Goal: Use online tool/utility: Utilize a website feature to perform a specific function

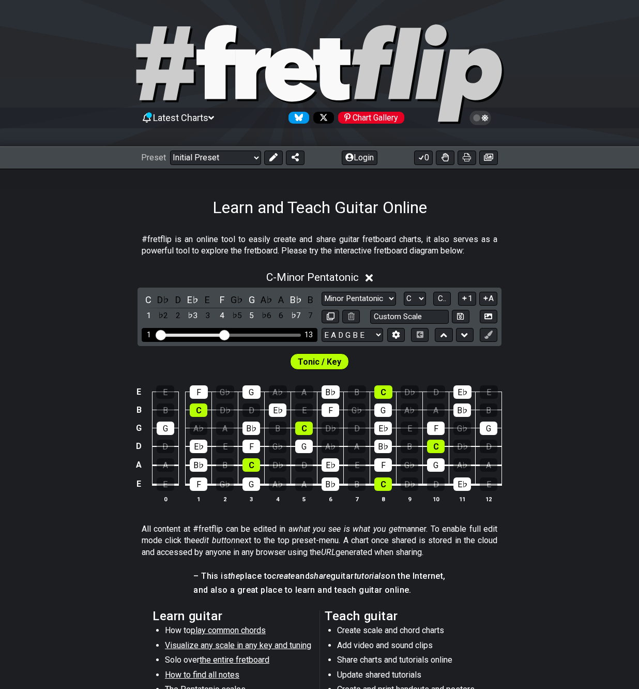
click at [225, 334] on input "Visible fret range" at bounding box center [229, 334] width 147 height 0
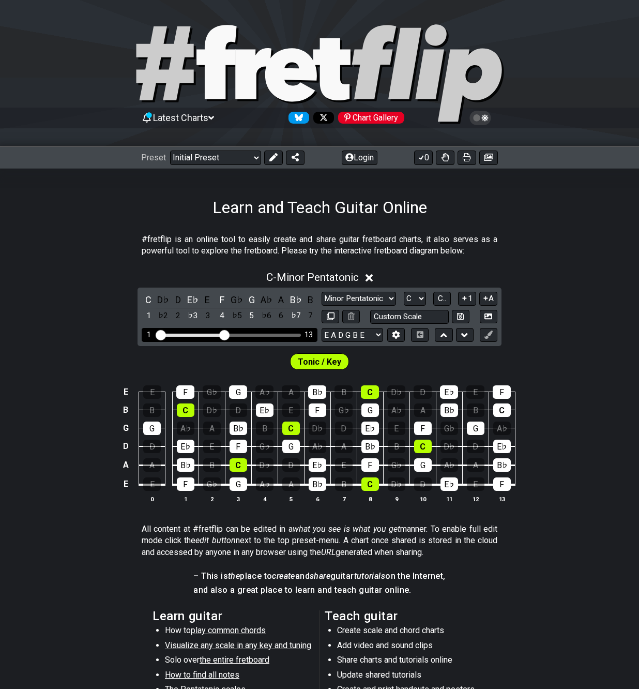
click at [221, 334] on input "Visible fret range" at bounding box center [229, 334] width 147 height 0
click at [217, 334] on input "Visible fret range" at bounding box center [229, 334] width 147 height 0
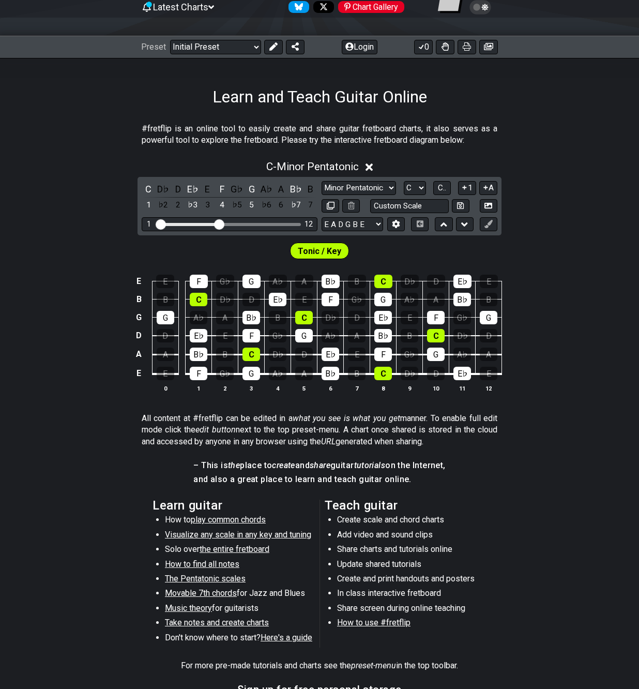
scroll to position [103, 0]
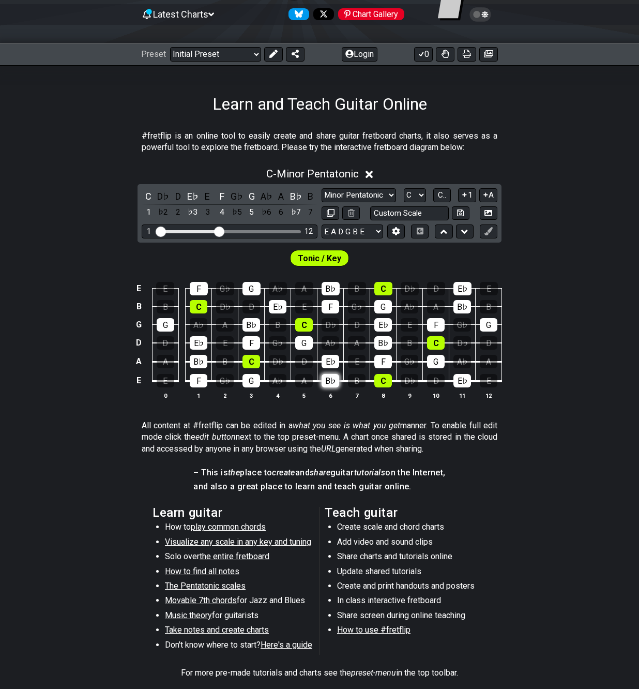
click at [337, 376] on div "B♭" at bounding box center [331, 380] width 18 height 13
click at [336, 361] on div "E♭" at bounding box center [331, 361] width 18 height 13
click at [306, 341] on div "G" at bounding box center [304, 342] width 18 height 13
click at [306, 321] on div "C" at bounding box center [304, 324] width 18 height 13
click at [328, 303] on div "F" at bounding box center [331, 306] width 18 height 13
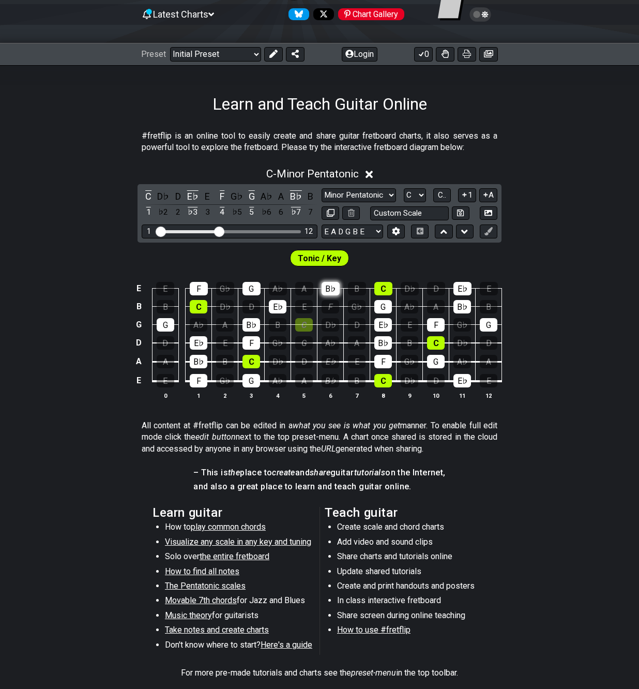
click at [329, 286] on div "B♭" at bounding box center [331, 288] width 18 height 13
click at [328, 257] on span "Tonic / Key" at bounding box center [319, 258] width 43 height 15
click at [392, 234] on icon at bounding box center [396, 231] width 8 height 8
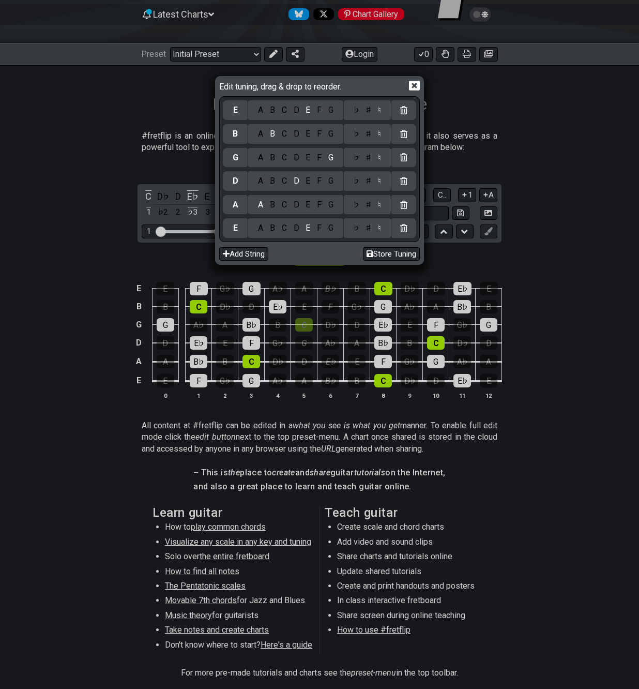
click at [418, 85] on icon at bounding box center [414, 85] width 11 height 11
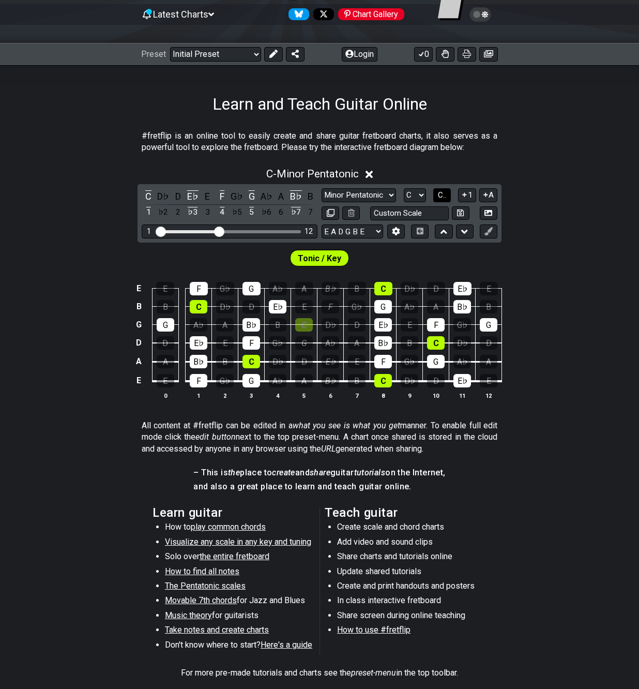
click at [447, 192] on button "C.." at bounding box center [442, 195] width 18 height 14
click at [385, 196] on select "Minor Pentatonic Click to edit Minor Pentatonic Major Pentatonic Minor Blues Ma…" at bounding box center [359, 195] width 74 height 14
select select "Click to edit"
click at [322, 188] on select "Minor Pentatonic Click to edit Minor Pentatonic Major Pentatonic Minor Blues Ma…" at bounding box center [359, 195] width 74 height 14
click at [303, 323] on div "1" at bounding box center [304, 324] width 18 height 13
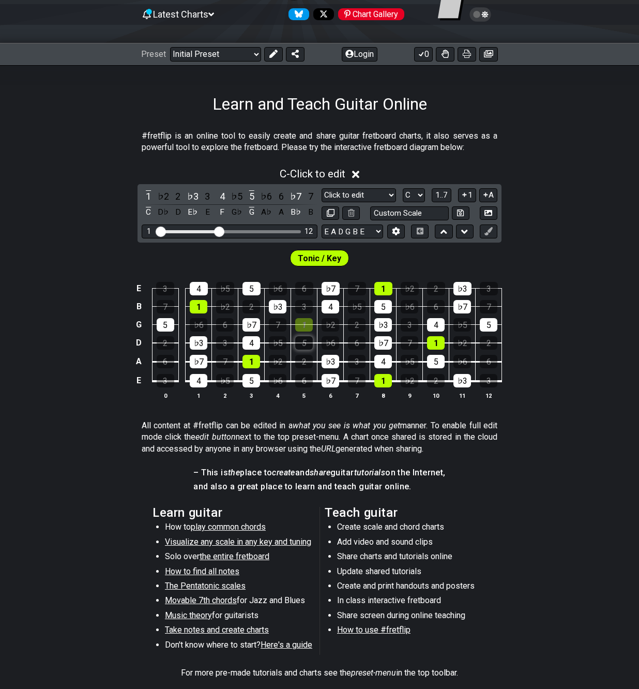
click at [310, 341] on div "5" at bounding box center [304, 342] width 18 height 13
click at [255, 340] on div "4" at bounding box center [251, 342] width 18 height 13
click at [253, 325] on div "♭7" at bounding box center [251, 324] width 18 height 13
click at [275, 310] on div "♭3" at bounding box center [278, 306] width 18 height 13
click at [257, 285] on div "5" at bounding box center [251, 288] width 18 height 13
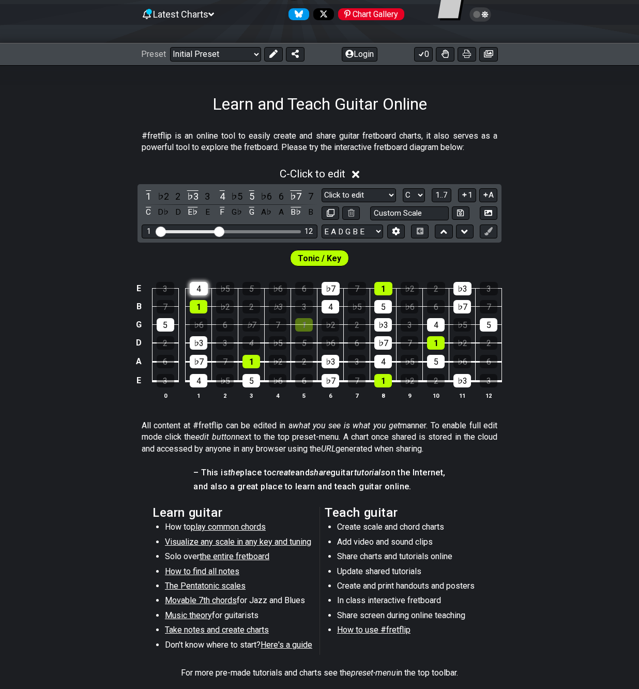
drag, startPoint x: 199, startPoint y: 288, endPoint x: 204, endPoint y: 285, distance: 6.5
click at [200, 289] on div "4" at bounding box center [199, 288] width 18 height 13
click at [351, 211] on icon at bounding box center [351, 213] width 7 height 8
click at [295, 193] on div "♭7" at bounding box center [295, 196] width 13 height 14
click at [253, 194] on div "5" at bounding box center [251, 196] width 13 height 14
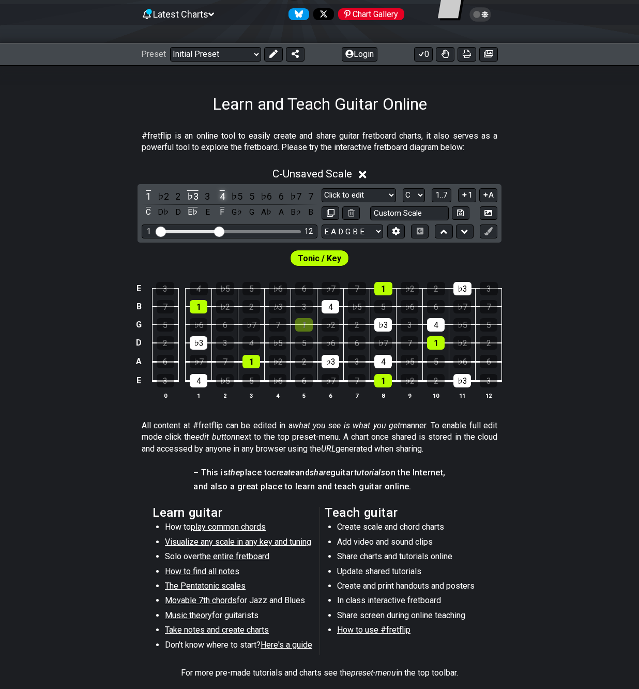
click at [222, 194] on div "4" at bounding box center [222, 196] width 13 height 14
click at [191, 196] on div "♭3" at bounding box center [192, 196] width 13 height 14
click at [149, 194] on div "1" at bounding box center [148, 196] width 13 height 14
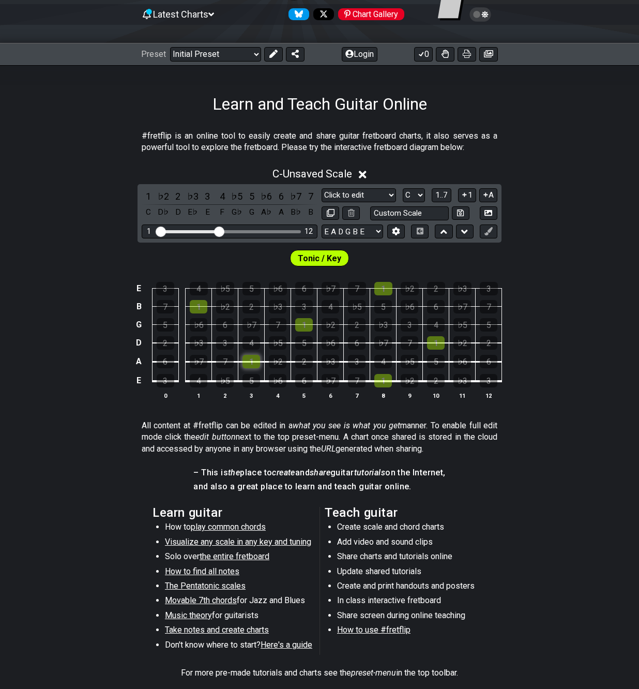
click at [250, 362] on div "1" at bounding box center [251, 361] width 18 height 13
click at [300, 359] on div "2" at bounding box center [304, 361] width 18 height 13
click at [329, 358] on div "♭3" at bounding box center [331, 361] width 18 height 13
drag, startPoint x: 252, startPoint y: 341, endPoint x: 269, endPoint y: 340, distance: 17.1
click at [253, 341] on div "4" at bounding box center [251, 342] width 18 height 13
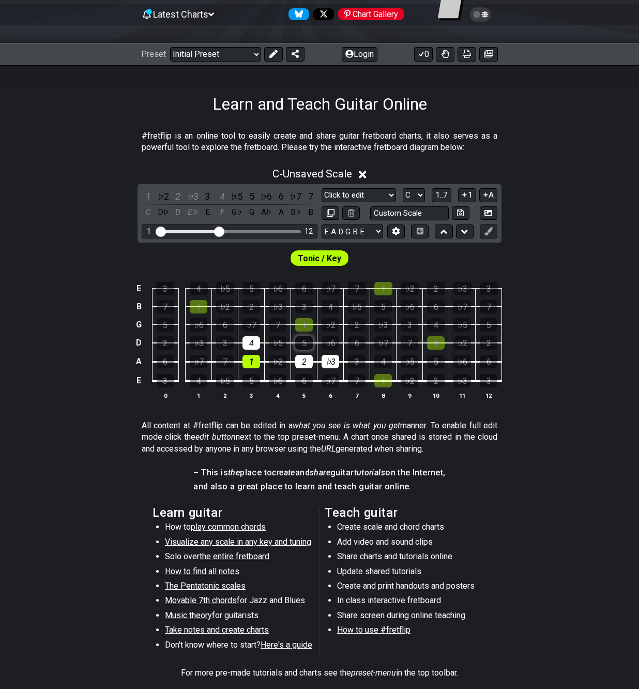
click at [304, 338] on div "5" at bounding box center [304, 342] width 18 height 13
drag, startPoint x: 219, startPoint y: 323, endPoint x: 228, endPoint y: 325, distance: 8.9
click at [222, 325] on div "6" at bounding box center [225, 324] width 18 height 13
click at [259, 322] on div "♭7" at bounding box center [251, 324] width 18 height 13
click at [305, 323] on div "1" at bounding box center [304, 324] width 18 height 13
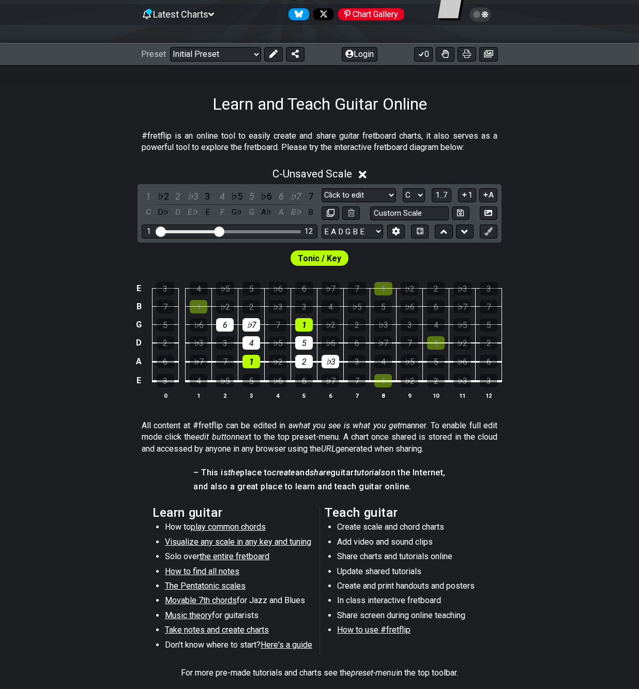
click at [485, 13] on icon at bounding box center [480, 14] width 9 height 9
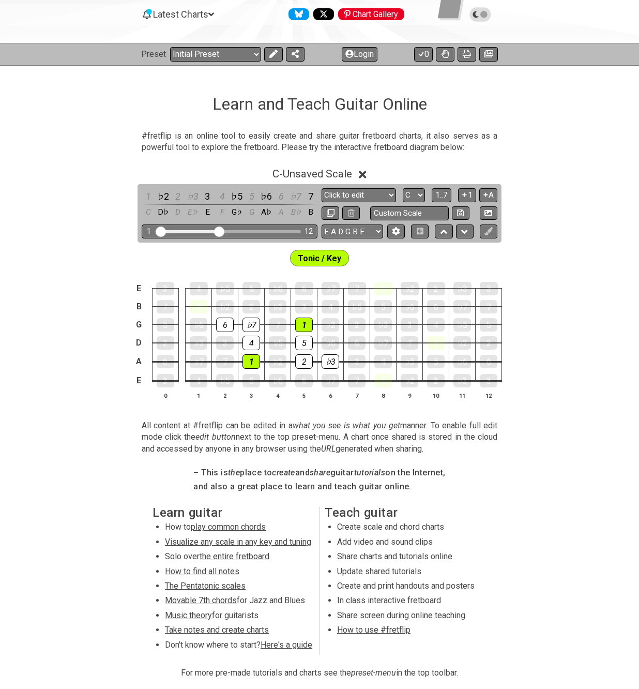
click at [485, 13] on icon at bounding box center [480, 14] width 9 height 9
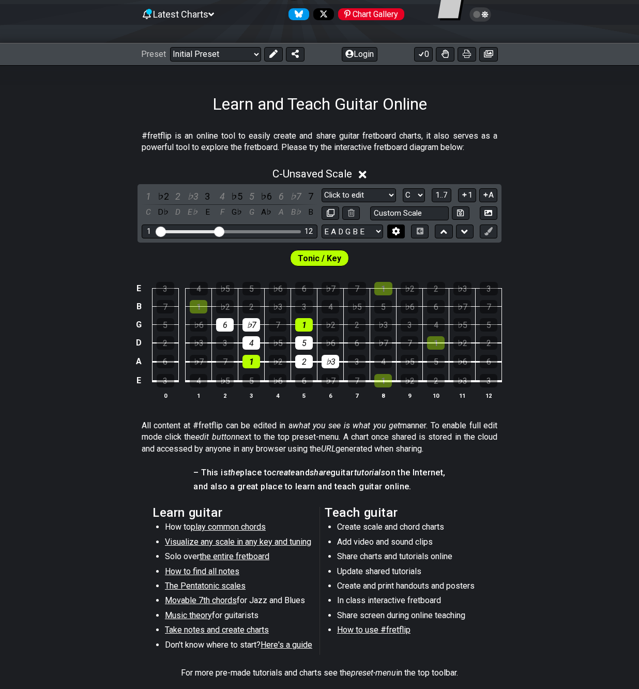
click at [401, 229] on button at bounding box center [396, 231] width 18 height 14
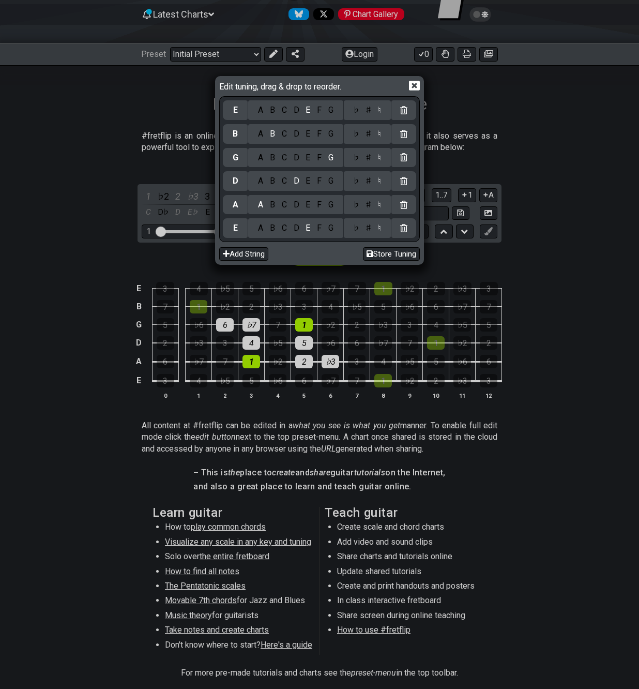
click at [418, 91] on icon at bounding box center [414, 85] width 11 height 11
